Goal: Transaction & Acquisition: Download file/media

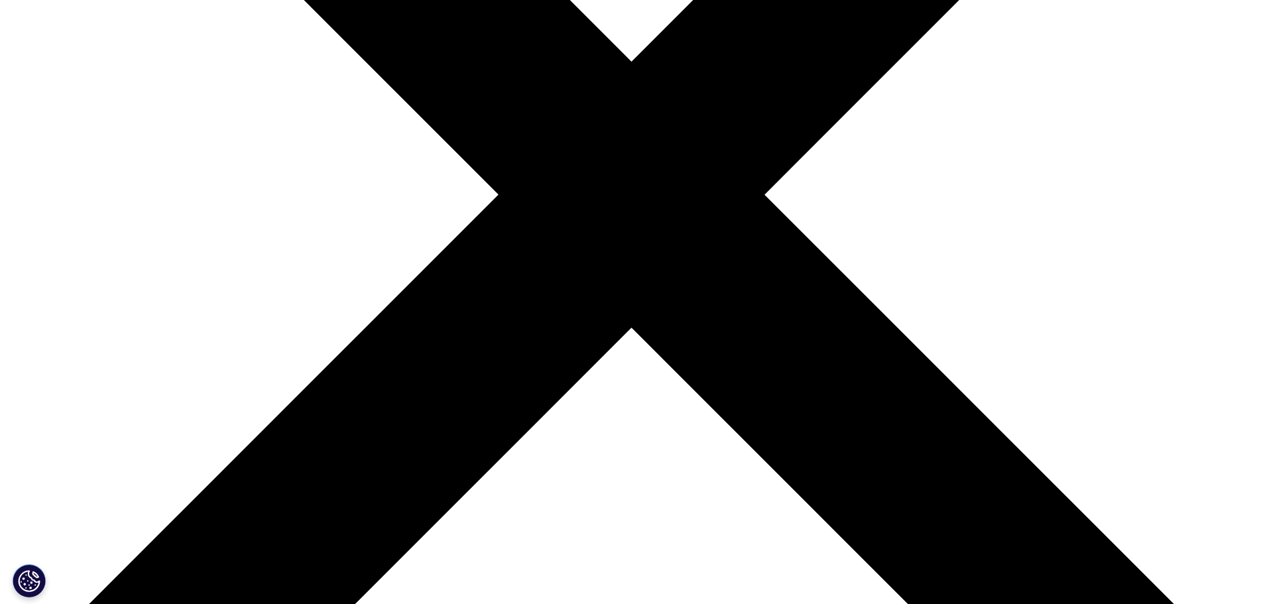
scroll to position [663, 0]
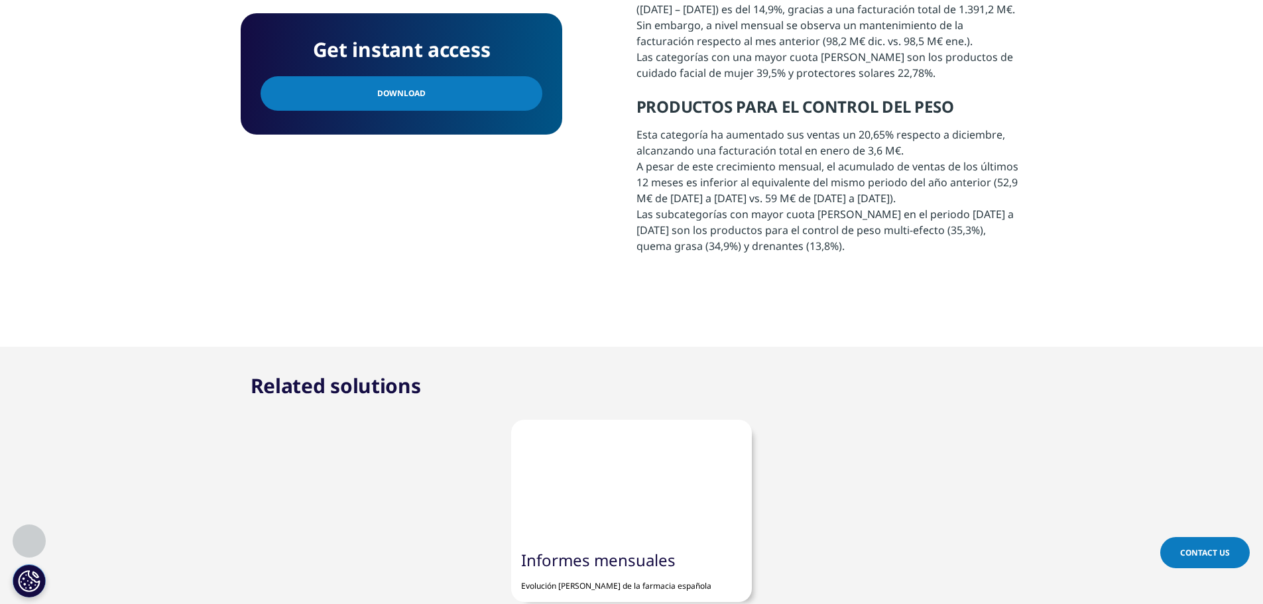
scroll to position [795, 0]
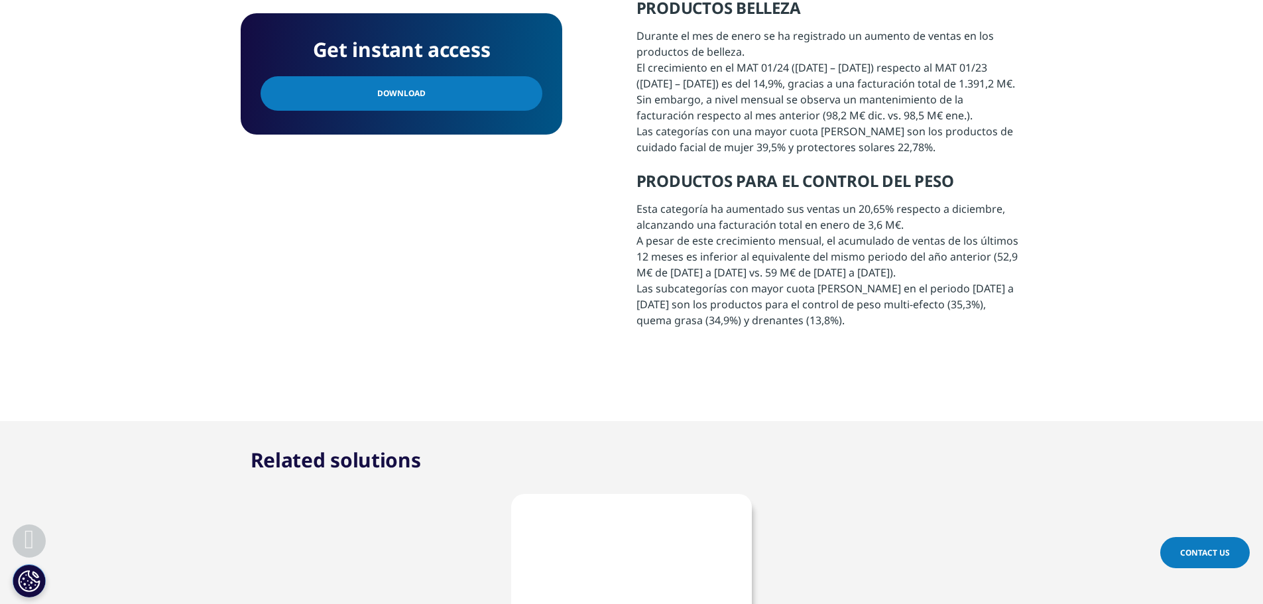
click at [781, 192] on strong "PRODUCTOS PARA EL CONTROL DEL PESO" at bounding box center [794, 181] width 317 height 22
click at [811, 294] on div "PRODUCTOS PARA LA TOS Y RESFRIADO Esta categoría a registrado a nivel anual un …" at bounding box center [829, 84] width 386 height 487
click at [717, 192] on strong "PRODUCTOS PARA EL CONTROL DEL PESO" at bounding box center [794, 181] width 317 height 22
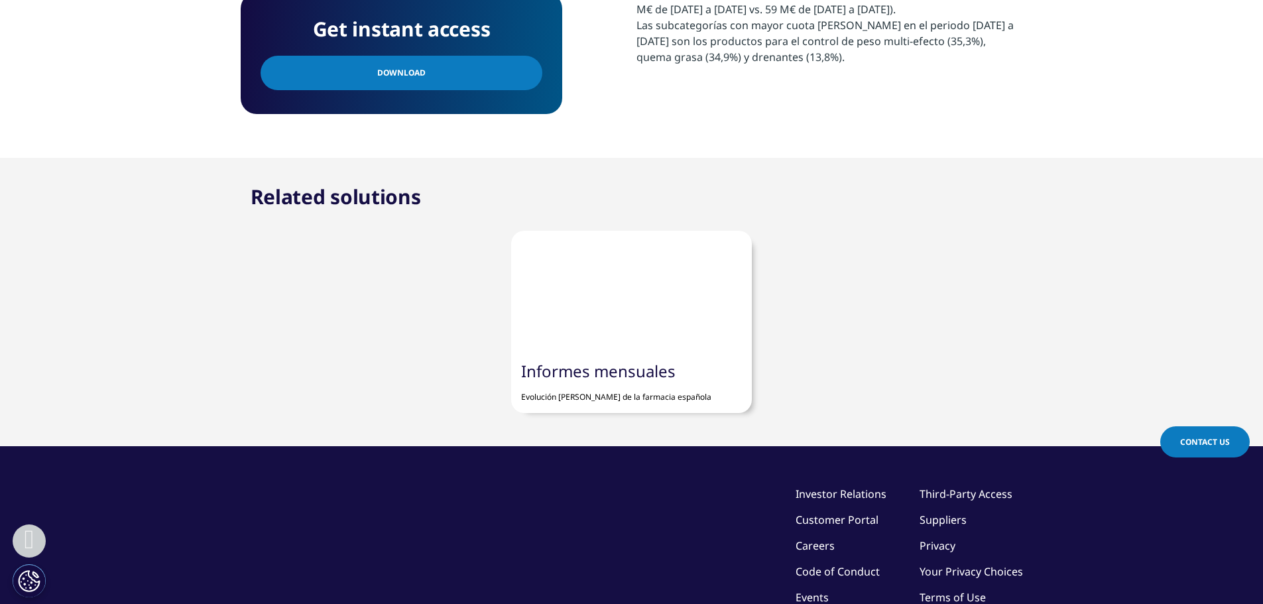
scroll to position [1060, 0]
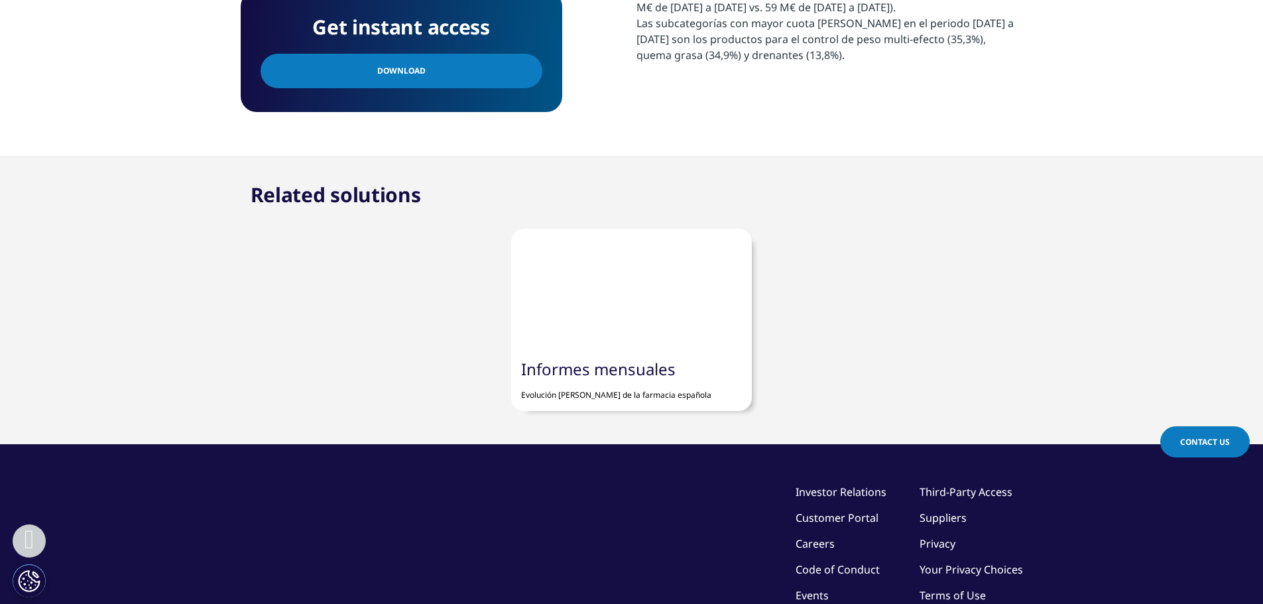
click at [618, 378] on link "Informes mensuales" at bounding box center [598, 369] width 154 height 22
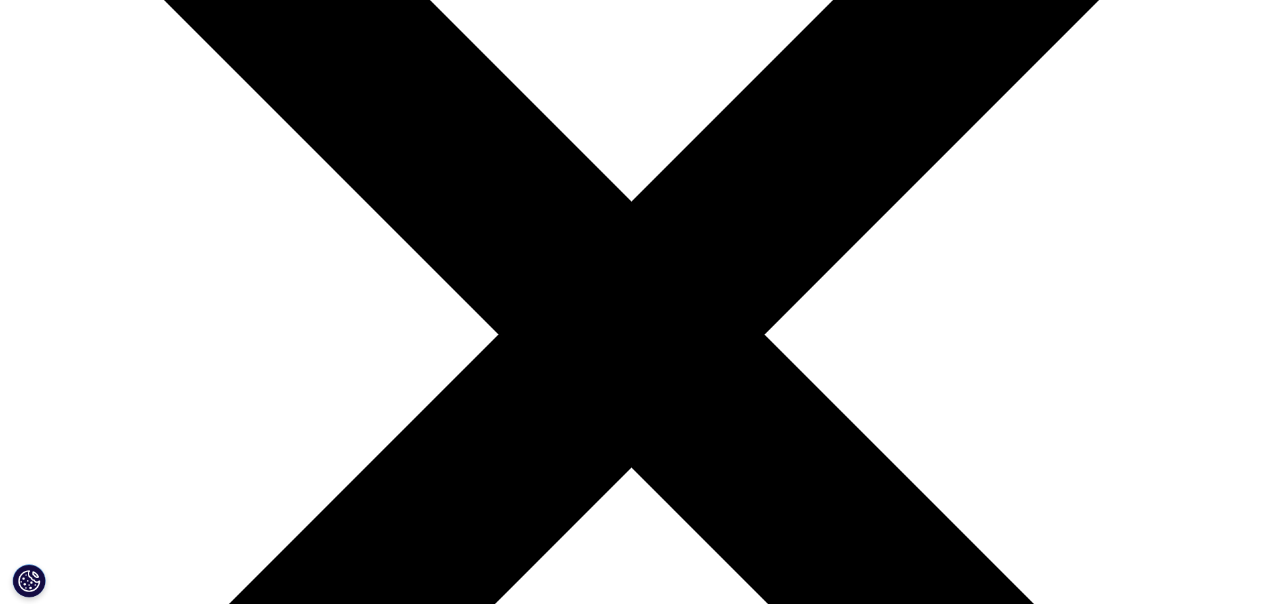
scroll to position [398, 0]
